Goal: Task Accomplishment & Management: Manage account settings

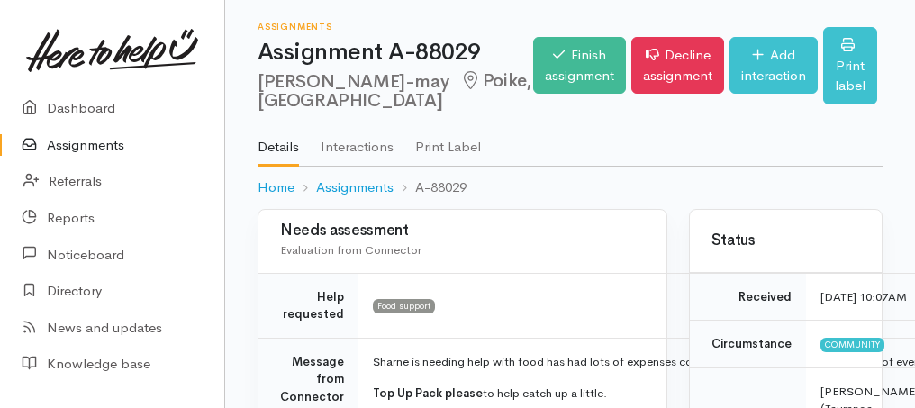
scroll to position [188, 0]
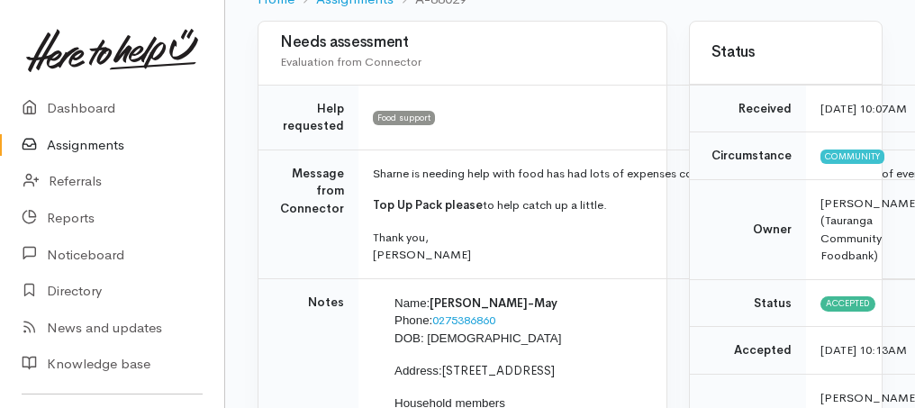
click at [68, 149] on link "Assignments" at bounding box center [112, 145] width 224 height 37
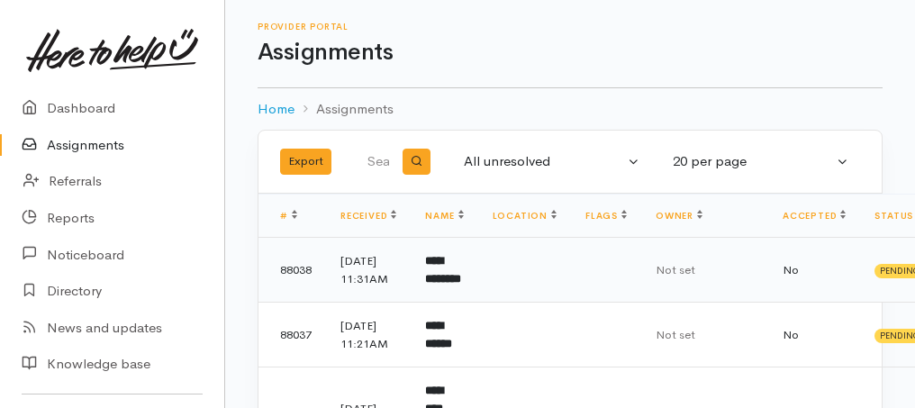
click at [457, 285] on b "**********" at bounding box center [443, 270] width 36 height 30
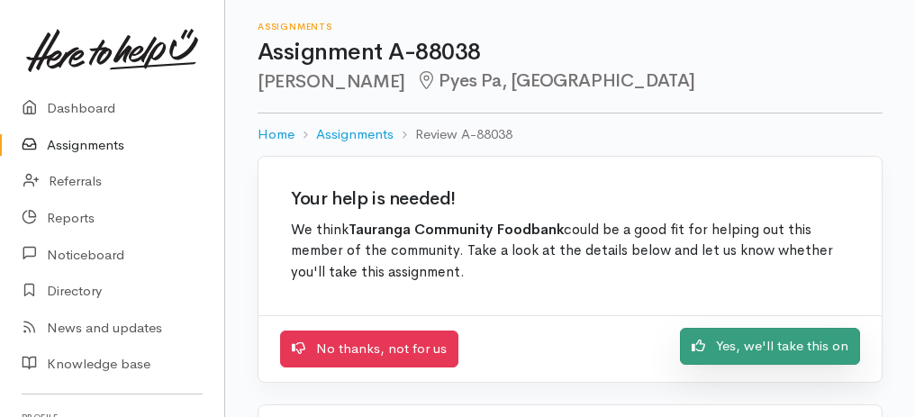
click at [782, 349] on link "Yes, we'll take this on" at bounding box center [770, 346] width 180 height 37
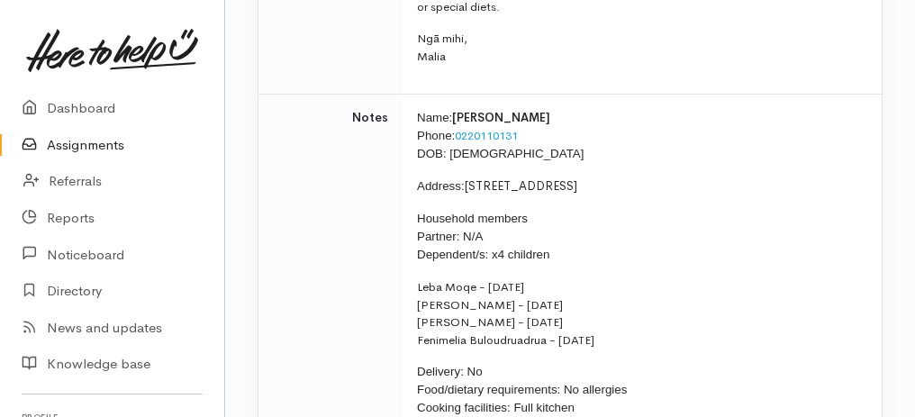
scroll to position [420, 0]
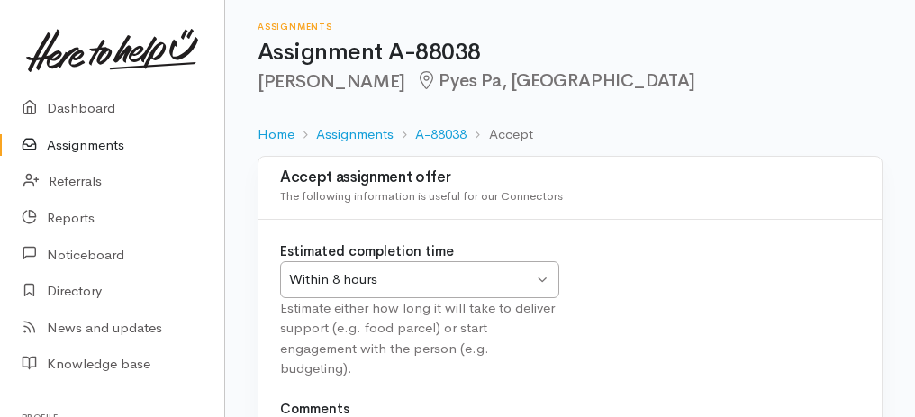
scroll to position [224, 0]
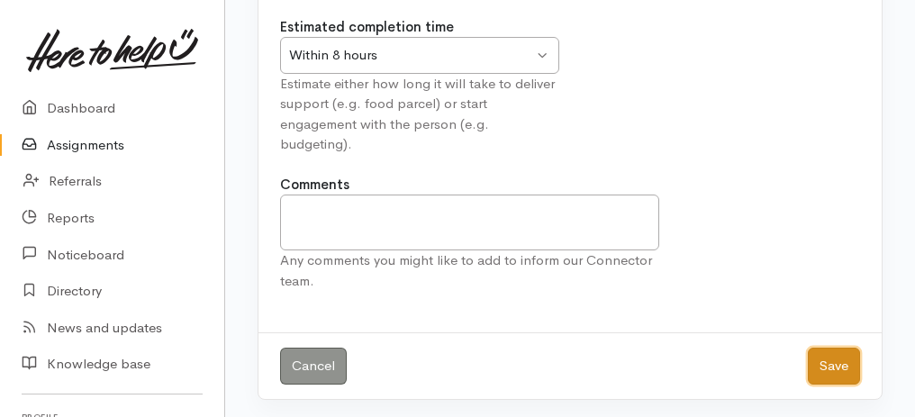
click at [811, 360] on button "Save" at bounding box center [834, 366] width 52 height 37
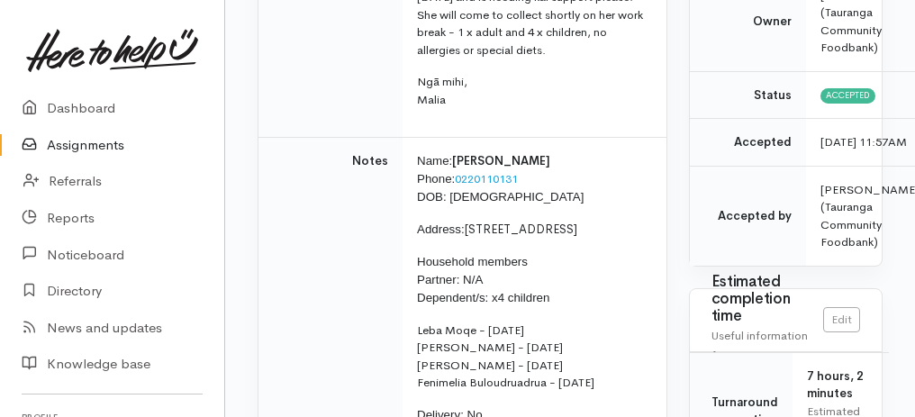
scroll to position [156, 0]
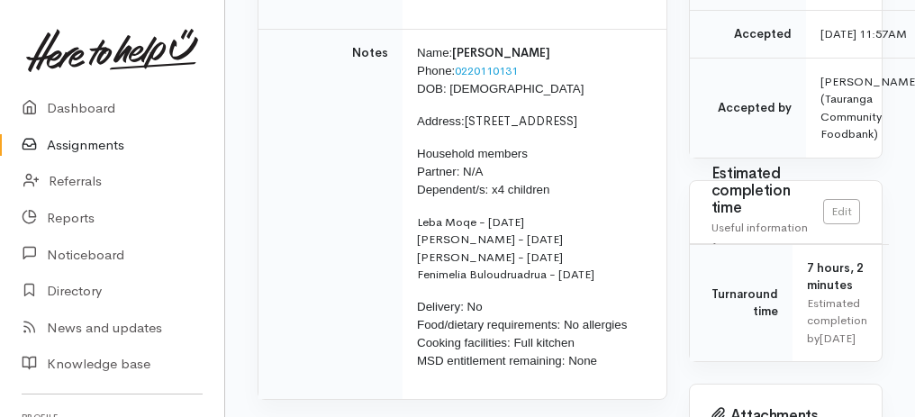
drag, startPoint x: 266, startPoint y: 91, endPoint x: 593, endPoint y: 413, distance: 459.8
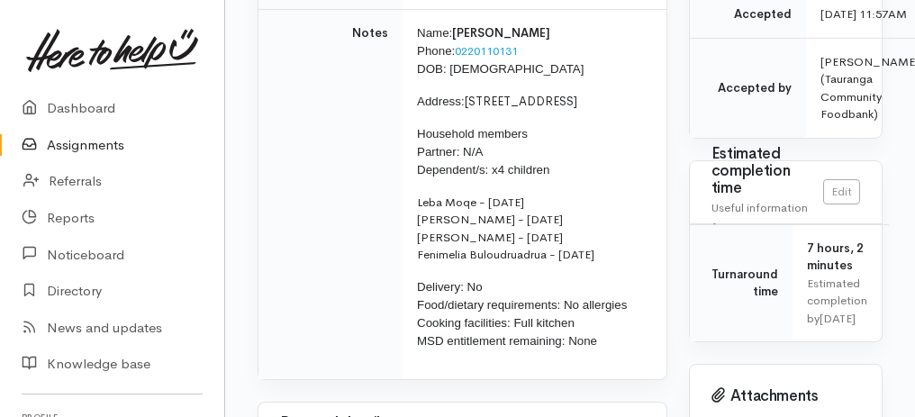
copy div "Needs assessment Evaluation from Connector Help requested Food support Message …"
click at [84, 144] on link "Assignments" at bounding box center [112, 145] width 224 height 37
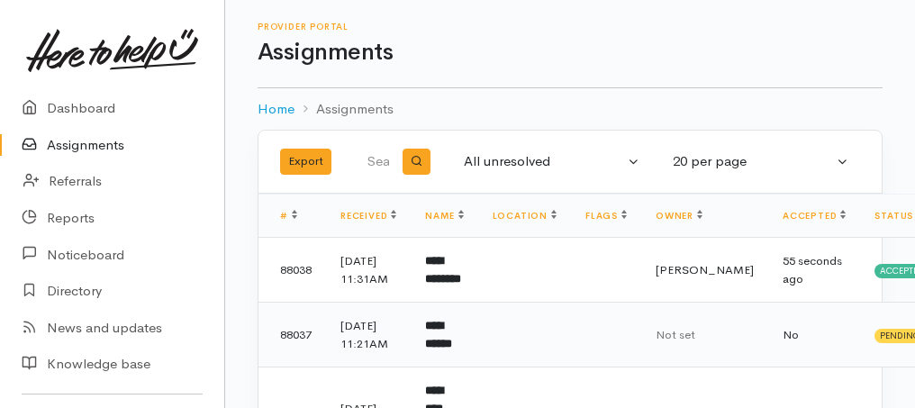
click at [452, 349] on b "**********" at bounding box center [438, 335] width 27 height 30
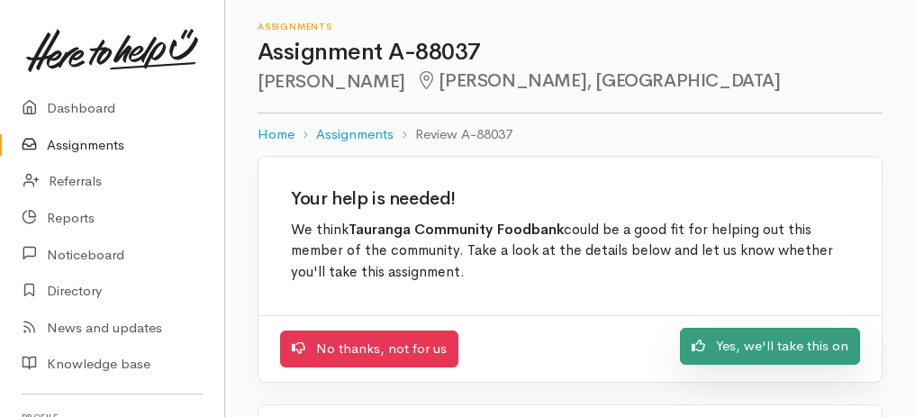
click at [733, 346] on link "Yes, we'll take this on" at bounding box center [770, 346] width 180 height 37
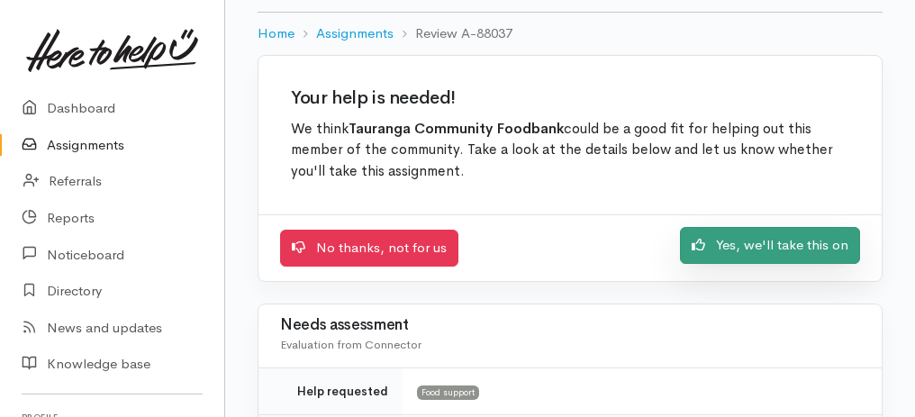
scroll to position [180, 0]
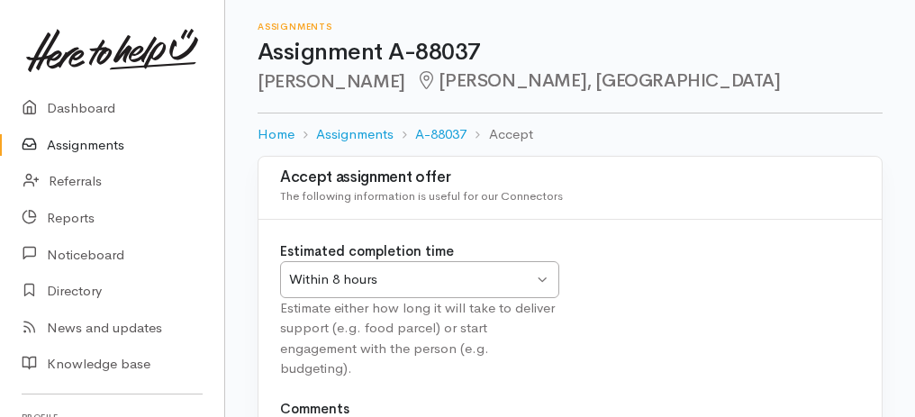
scroll to position [224, 0]
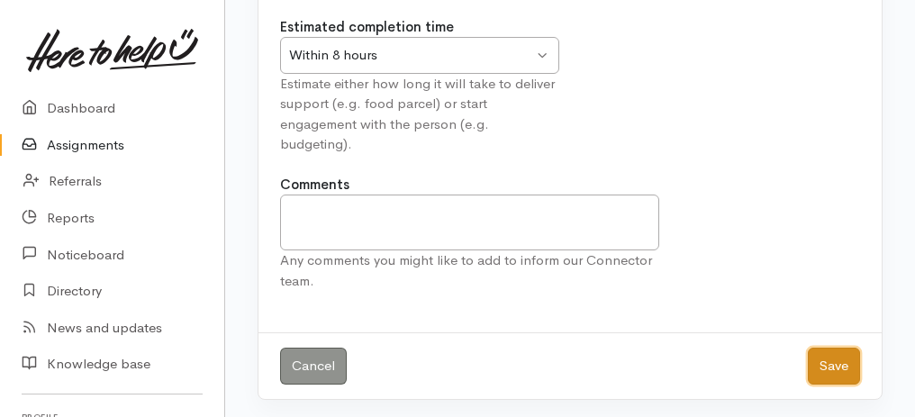
click at [827, 360] on button "Save" at bounding box center [834, 366] width 52 height 37
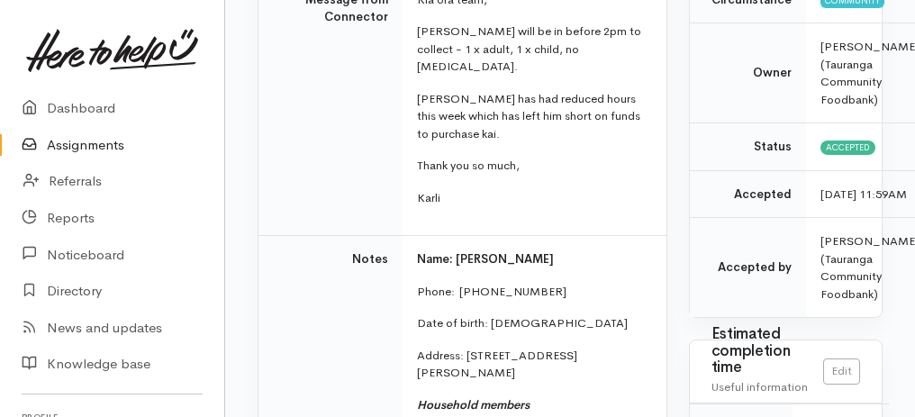
scroll to position [180, 0]
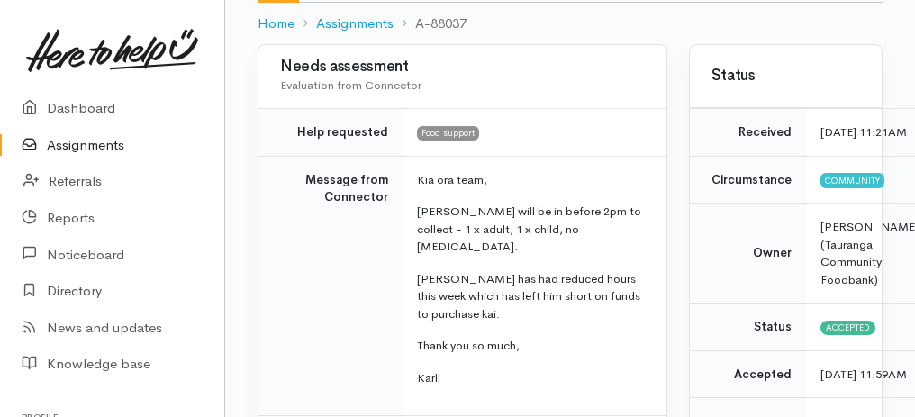
drag, startPoint x: 267, startPoint y: 69, endPoint x: 455, endPoint y: 389, distance: 371.0
copy div "Needs assessment Evaluation from Connector Help requested Food support Message …"
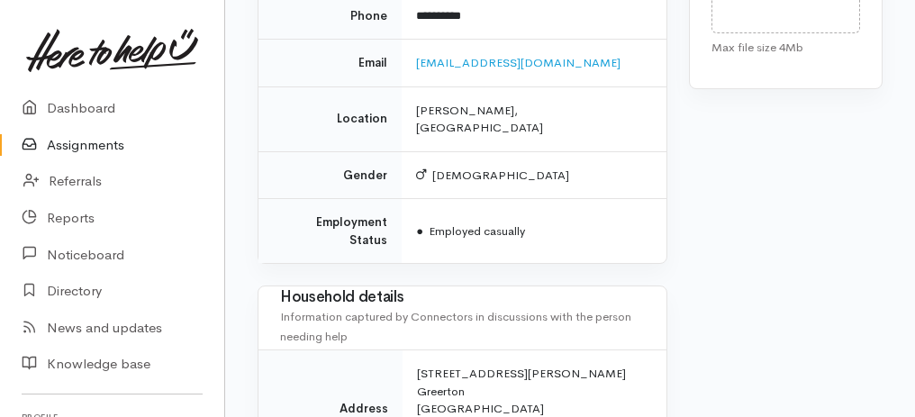
scroll to position [1261, 0]
